Goal: Information Seeking & Learning: Learn about a topic

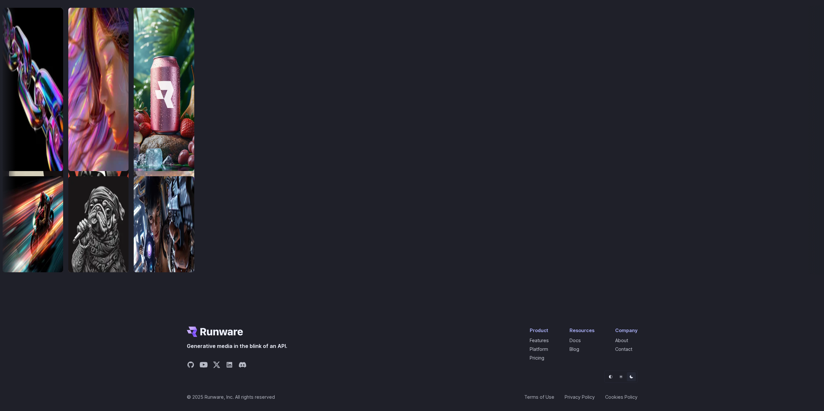
scroll to position [2123, 0]
click at [580, 338] on link "Docs" at bounding box center [574, 341] width 11 height 6
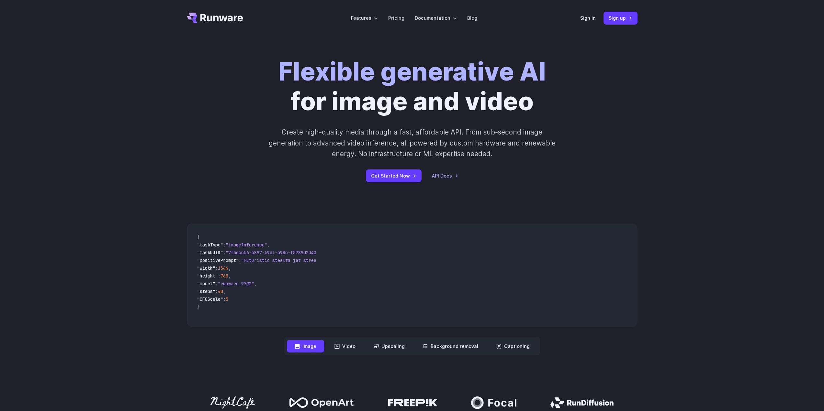
scroll to position [162, 0]
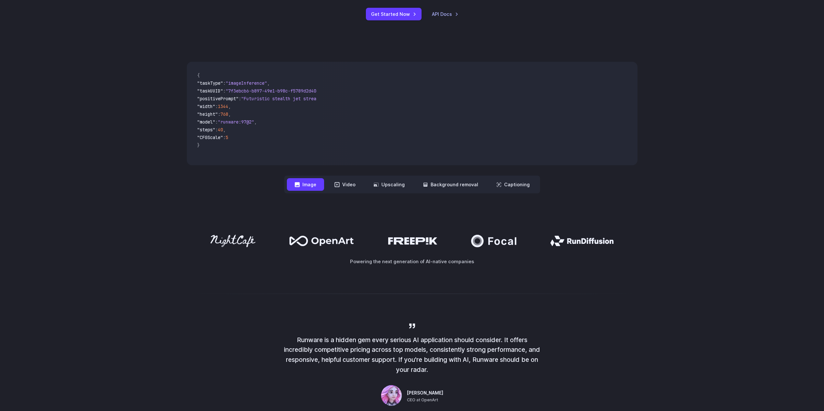
drag, startPoint x: 479, startPoint y: 129, endPoint x: 348, endPoint y: 126, distance: 131.1
click at [348, 126] on video at bounding box center [479, 114] width 315 height 104
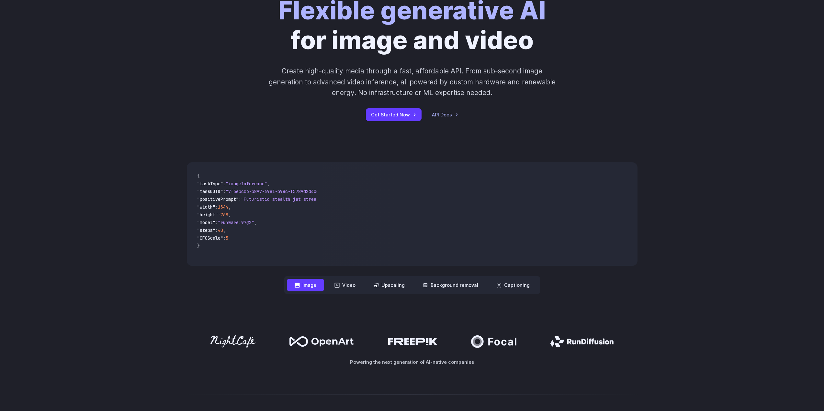
scroll to position [54, 0]
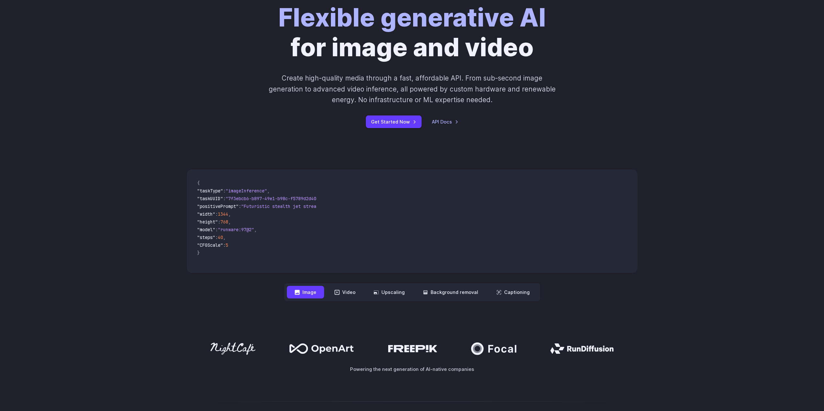
click at [260, 267] on code "{ "taskType" : "imageInference" , "taskUUID" : "7f3ebcb6-b897-49e1-b98c-f5789d2…" at bounding box center [254, 221] width 125 height 93
click at [264, 271] on div "{ "taskType" : "imageInference" , "taskUUID" : "7f3ebcb6-b897-49e1-b98c-f5789d2…" at bounding box center [254, 222] width 135 height 104
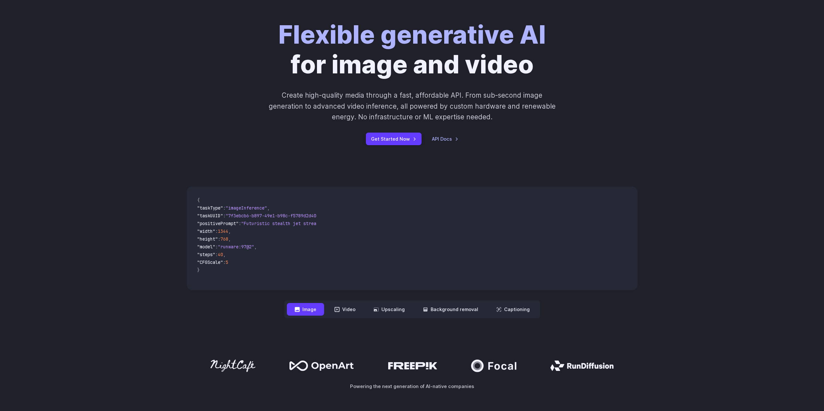
scroll to position [0, 0]
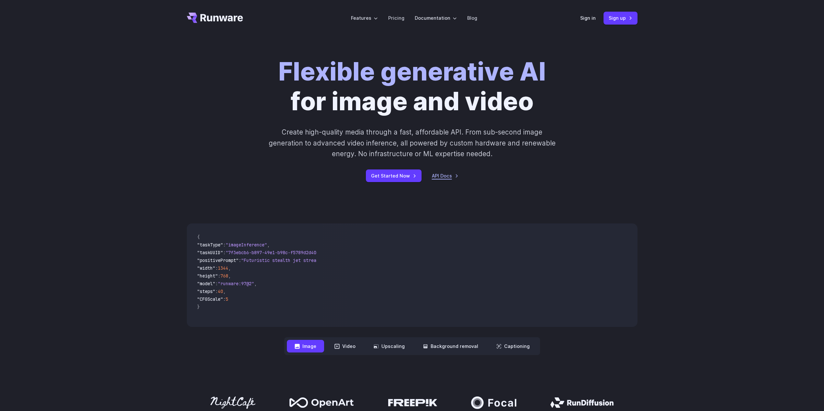
click at [447, 174] on link "API Docs" at bounding box center [445, 175] width 27 height 7
